Goal: Task Accomplishment & Management: Complete application form

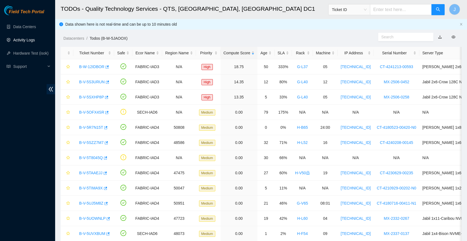
click at [32, 39] on link "Activity Logs" at bounding box center [24, 40] width 22 height 4
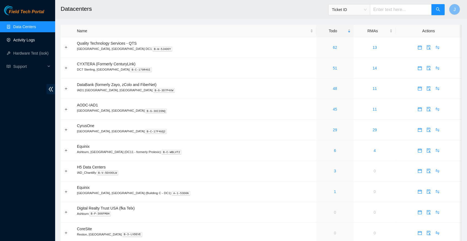
click at [30, 42] on link "Activity Logs" at bounding box center [24, 40] width 22 height 4
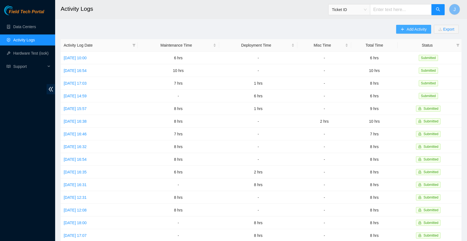
click at [411, 29] on span "Add Activity" at bounding box center [417, 29] width 20 height 6
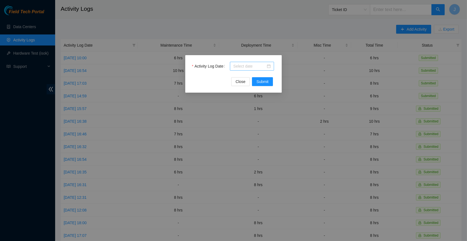
click at [268, 65] on div at bounding box center [252, 66] width 38 height 6
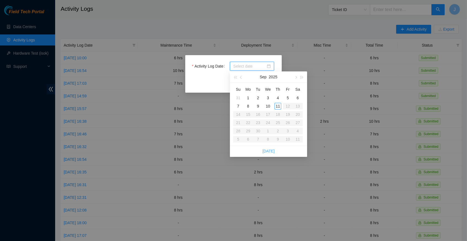
click at [272, 151] on link "Today" at bounding box center [269, 151] width 12 height 4
type input "2025-09-11"
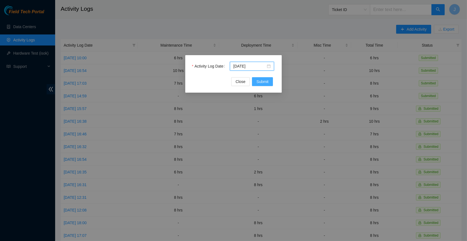
click at [267, 83] on span "Submit" at bounding box center [262, 82] width 12 height 6
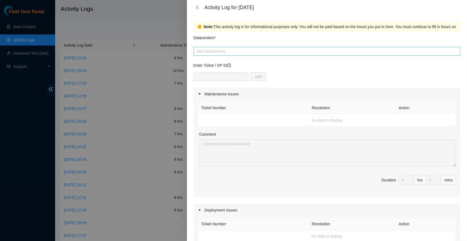
click at [243, 51] on div at bounding box center [327, 51] width 264 height 7
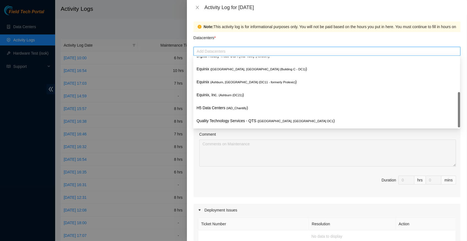
scroll to position [66, 0]
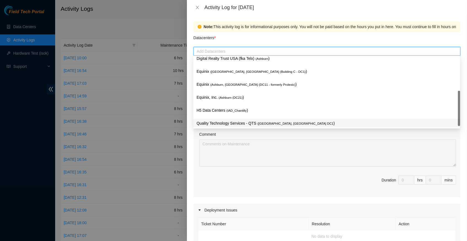
click at [242, 124] on p "Quality Technology Services - QTS ( Ashburn, VA DC1 )" at bounding box center [327, 123] width 260 height 6
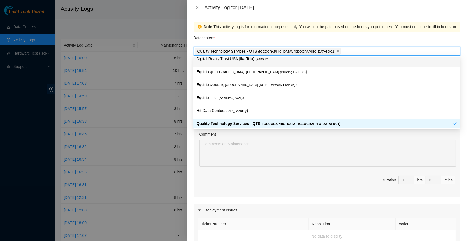
click at [272, 41] on div "Datacenters *" at bounding box center [327, 39] width 267 height 15
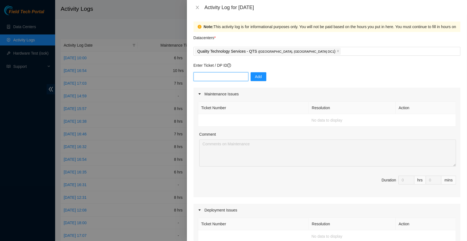
click at [220, 78] on input "text" at bounding box center [221, 76] width 55 height 9
paste input "B-W-14KT47U"
type input "B-W-14KT47U"
click at [258, 76] on span "Add" at bounding box center [258, 77] width 7 height 6
click at [220, 74] on input "text" at bounding box center [221, 76] width 55 height 9
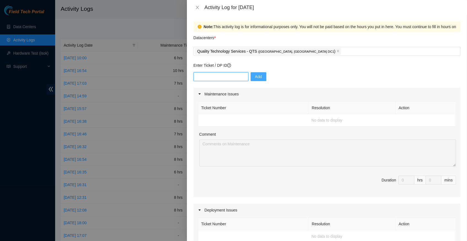
paste input "B-W-156057M"
type input "B-W-156057M"
click at [254, 78] on button "Add" at bounding box center [259, 76] width 16 height 9
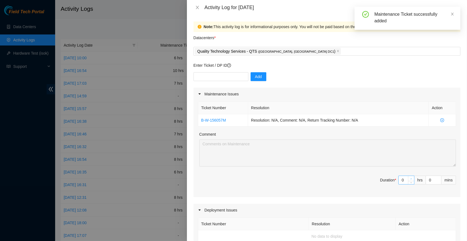
type input "1"
click at [411, 177] on span "up" at bounding box center [411, 178] width 3 height 3
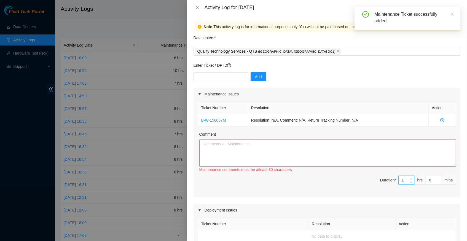
type input "2"
click at [411, 177] on span "up" at bounding box center [411, 178] width 3 height 3
type input "3"
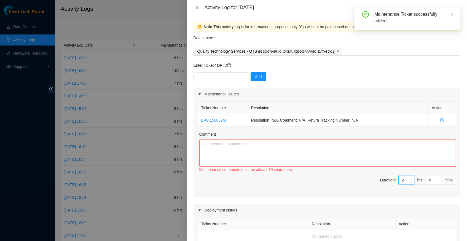
type input "3"
type input "4"
click at [411, 177] on span "up" at bounding box center [411, 178] width 3 height 3
type input "5"
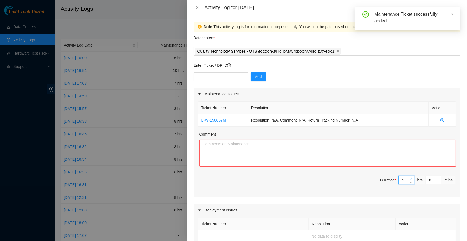
type input "5"
click at [411, 177] on span "up" at bounding box center [411, 178] width 3 height 3
type input "6"
click at [411, 177] on span "up" at bounding box center [411, 178] width 3 height 3
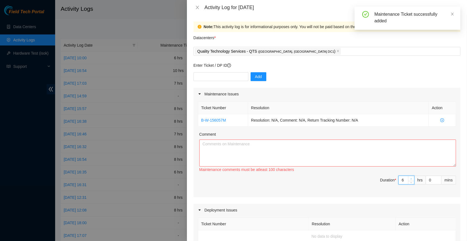
click at [411, 177] on span "up" at bounding box center [411, 178] width 3 height 3
type input "7"
click at [411, 177] on span "up" at bounding box center [411, 178] width 3 height 3
type input "8"
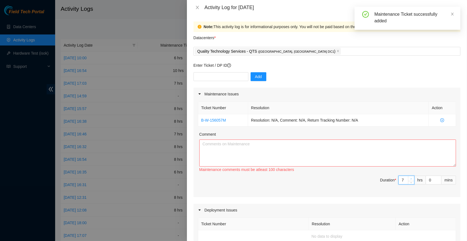
type input "8"
click at [305, 150] on textarea "Comment" at bounding box center [327, 153] width 257 height 27
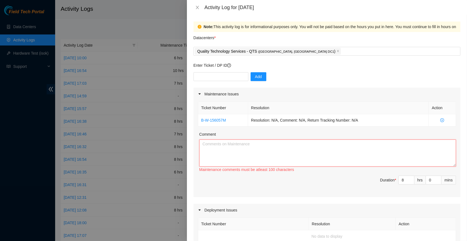
paste textarea "B-W-14KT47UResolution: Rebooted, Rescued, Comment: verify rack and server verif…"
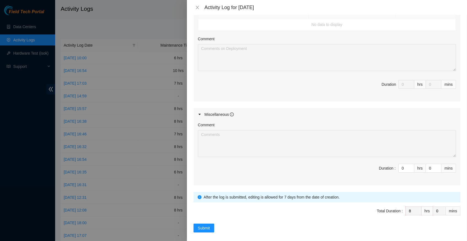
scroll to position [211, 0]
type textarea "B-W-14KT47UResolution: Rebooted, Rescued, Comment: verify rack and server verif…"
click at [205, 226] on span "Submit" at bounding box center [204, 229] width 12 height 6
